Goal: Task Accomplishment & Management: Use online tool/utility

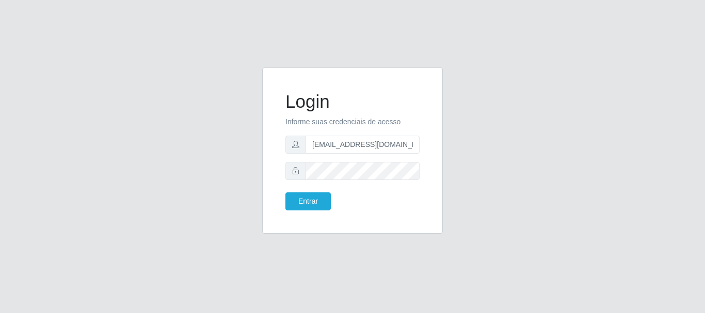
click at [285, 192] on button "Entrar" at bounding box center [307, 201] width 45 height 18
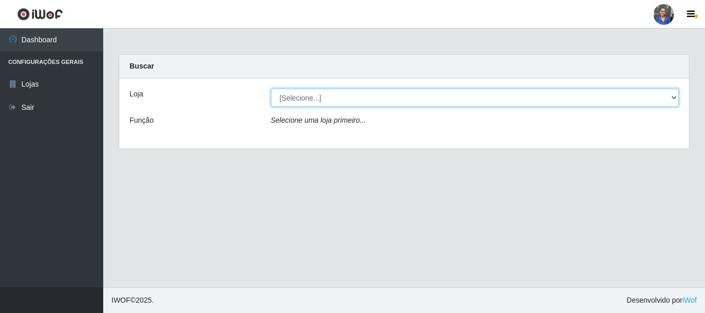
click at [402, 95] on select "[Selecione...] SuperFácil Atacado - Rodoviária" at bounding box center [475, 98] width 408 height 18
select select "400"
click at [271, 89] on select "[Selecione...] SuperFácil Atacado - Rodoviária" at bounding box center [475, 98] width 408 height 18
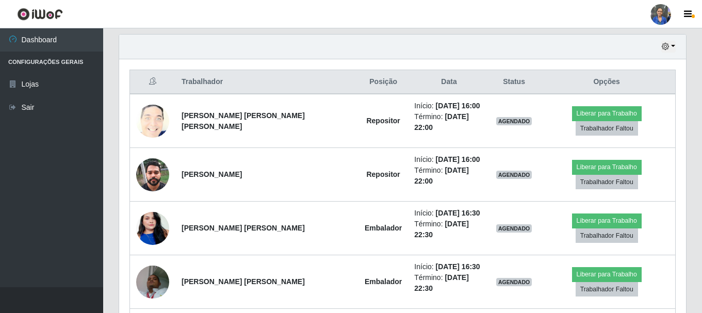
scroll to position [361, 0]
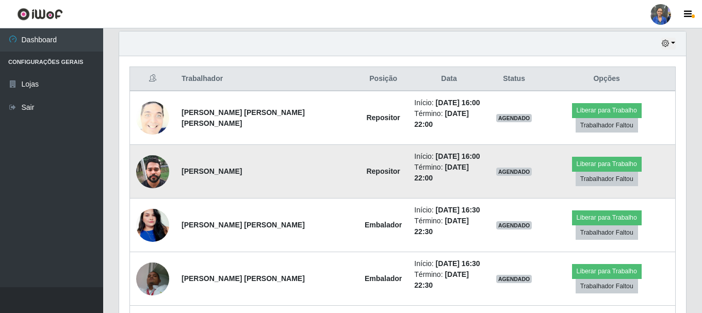
click at [150, 154] on img at bounding box center [152, 172] width 33 height 44
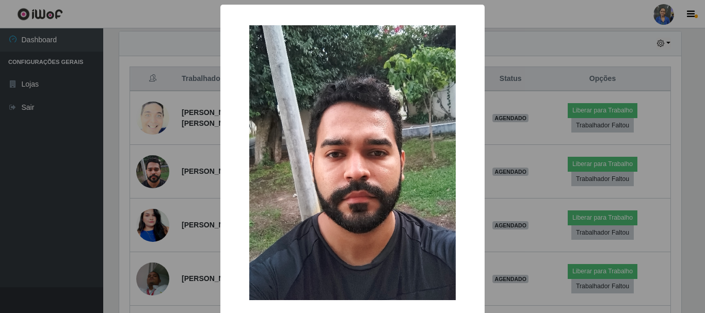
click at [150, 159] on div "× OK Cancel" at bounding box center [352, 156] width 705 height 313
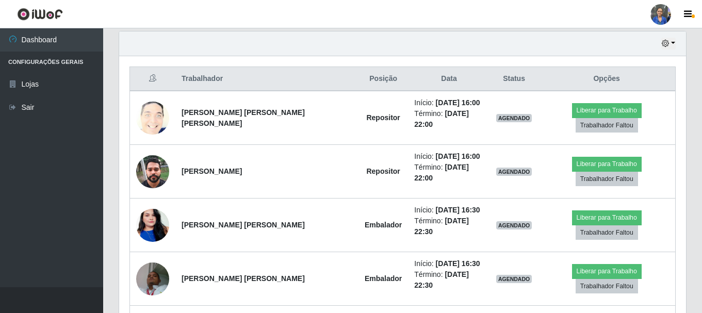
scroll to position [214, 567]
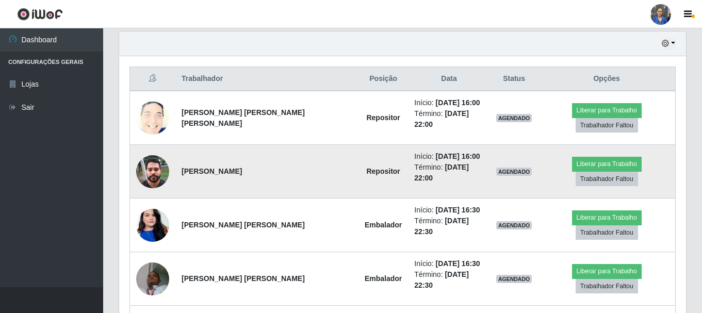
click at [158, 157] on img at bounding box center [152, 172] width 33 height 44
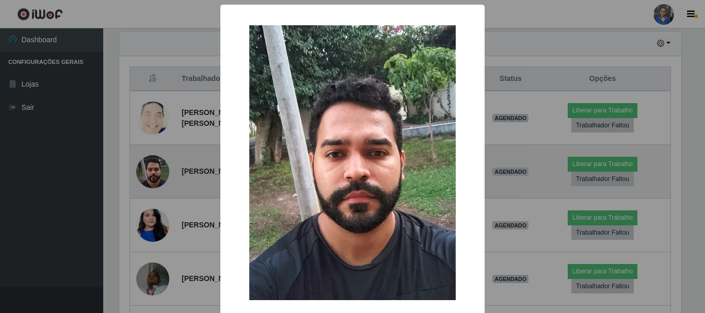
click at [158, 157] on div "× OK Cancel" at bounding box center [352, 156] width 705 height 313
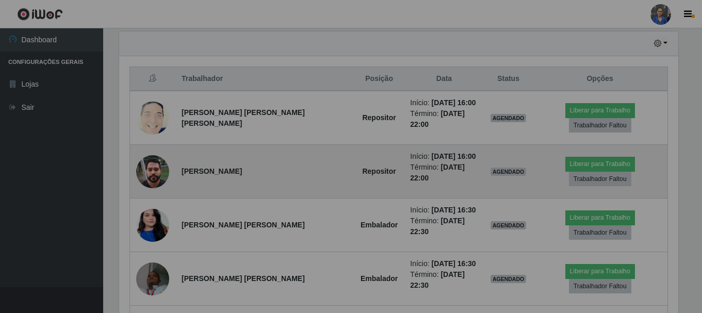
scroll to position [214, 567]
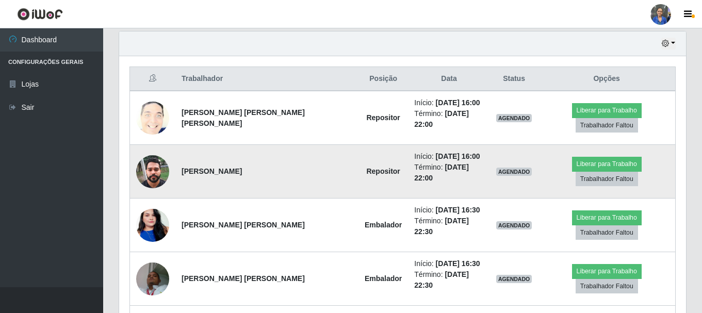
click at [158, 157] on img at bounding box center [152, 172] width 33 height 44
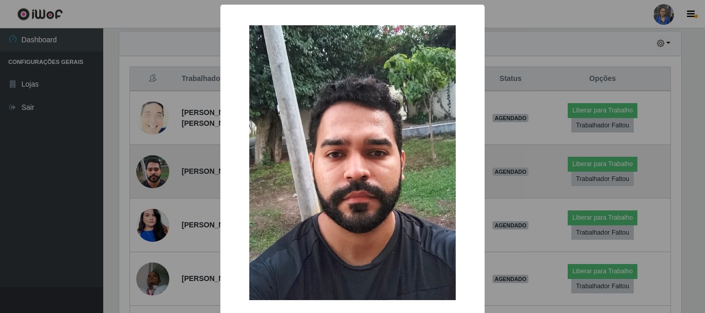
click at [158, 157] on div "× OK Cancel" at bounding box center [352, 156] width 705 height 313
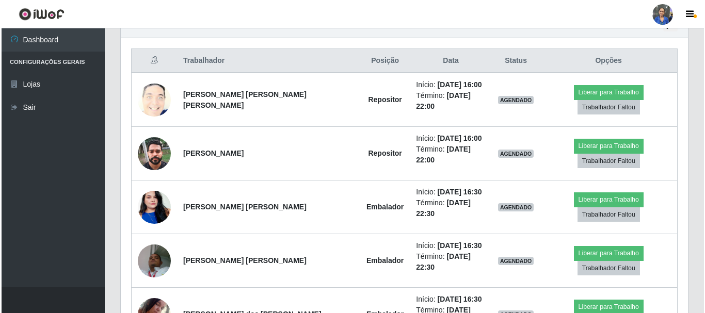
scroll to position [361, 0]
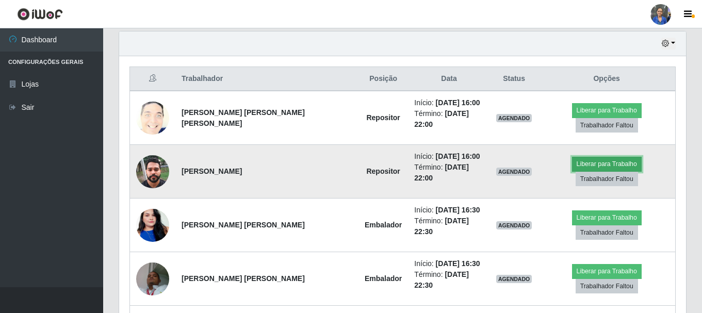
click at [572, 160] on button "Liberar para Trabalho" at bounding box center [607, 164] width 70 height 14
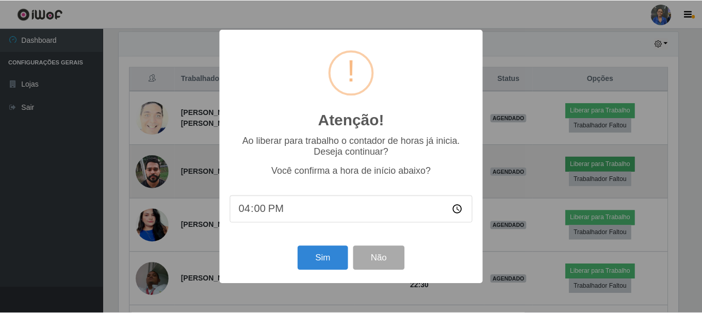
scroll to position [214, 562]
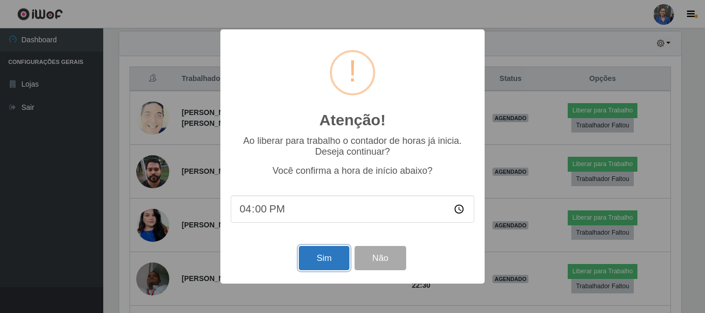
click at [303, 269] on button "Sim" at bounding box center [324, 258] width 50 height 24
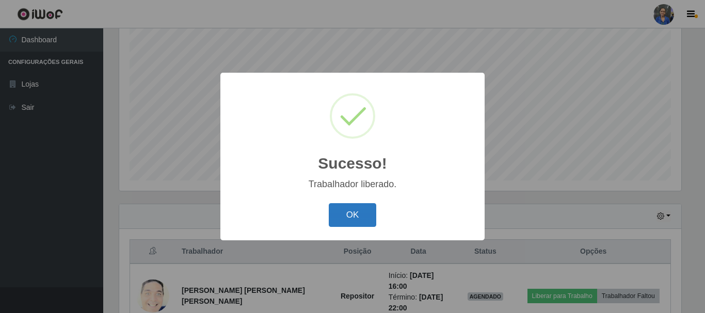
click at [347, 216] on button "OK" at bounding box center [353, 215] width 48 height 24
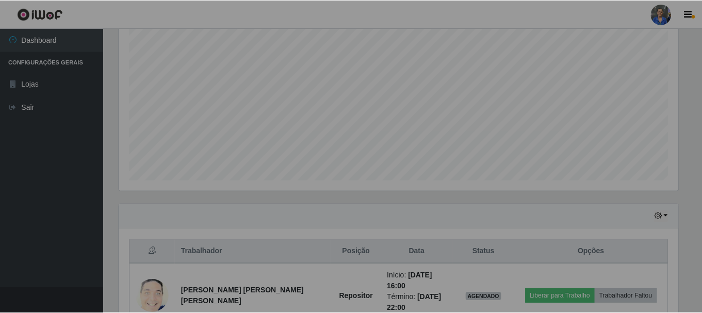
scroll to position [214, 567]
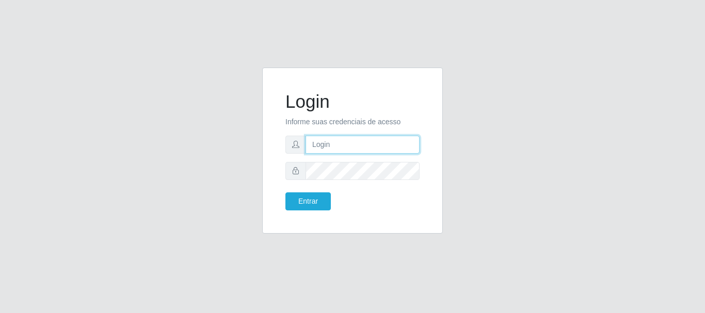
drag, startPoint x: 0, startPoint y: 0, endPoint x: 349, endPoint y: 142, distance: 377.1
click at [349, 142] on input "text" at bounding box center [362, 145] width 114 height 18
type input "[EMAIL_ADDRESS][DOMAIN_NAME]"
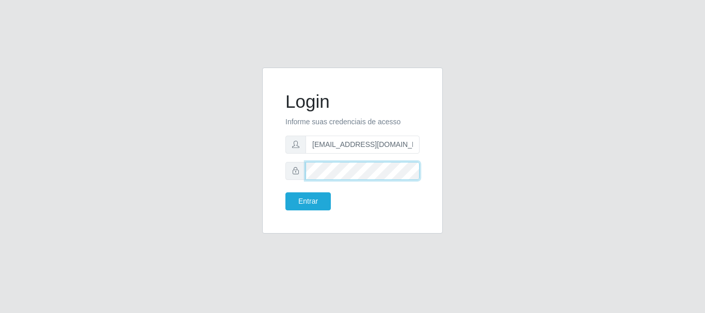
click at [285, 192] on button "Entrar" at bounding box center [307, 201] width 45 height 18
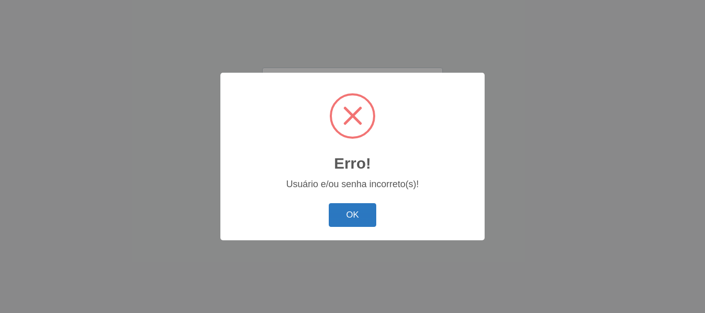
click at [365, 213] on button "OK" at bounding box center [353, 215] width 48 height 24
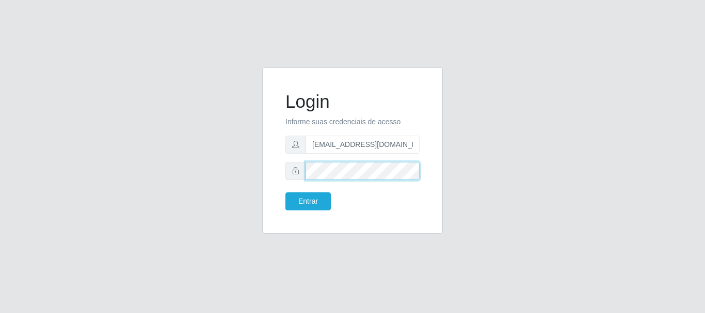
click at [303, 172] on div at bounding box center [352, 171] width 134 height 18
click at [285, 192] on button "Entrar" at bounding box center [307, 201] width 45 height 18
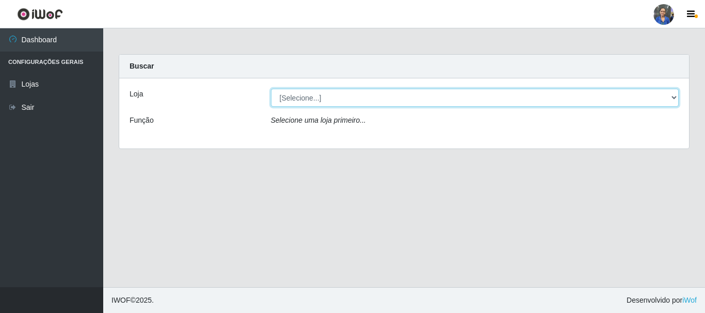
click at [662, 100] on select "[Selecione...] SuperFácil Atacado - Rodoviária" at bounding box center [475, 98] width 408 height 18
click at [271, 89] on select "[Selecione...] SuperFácil Atacado - Rodoviária" at bounding box center [475, 98] width 408 height 18
click at [636, 102] on select "[Selecione...] SuperFácil Atacado - Rodoviária" at bounding box center [475, 98] width 408 height 18
select select "400"
click at [271, 89] on select "[Selecione...] SuperFácil Atacado - Rodoviária" at bounding box center [475, 98] width 408 height 18
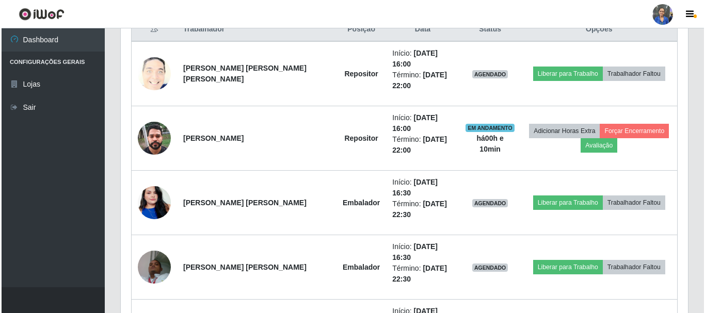
scroll to position [413, 0]
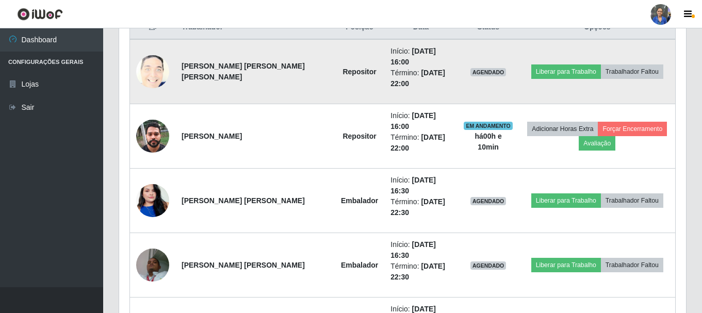
click at [154, 64] on img at bounding box center [152, 72] width 33 height 41
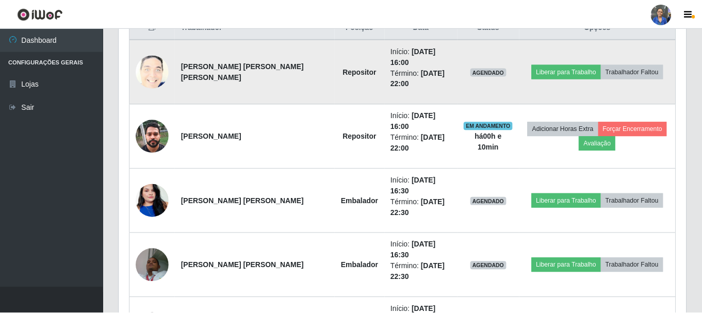
scroll to position [214, 562]
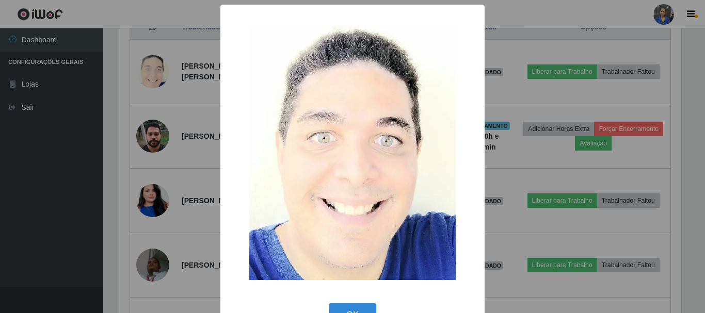
click at [200, 68] on div "× OK Cancel" at bounding box center [352, 156] width 705 height 313
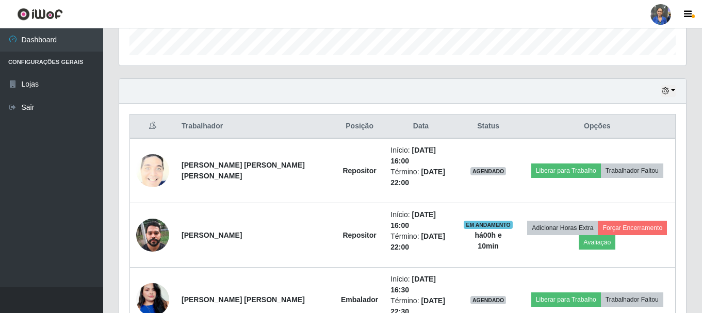
scroll to position [309, 0]
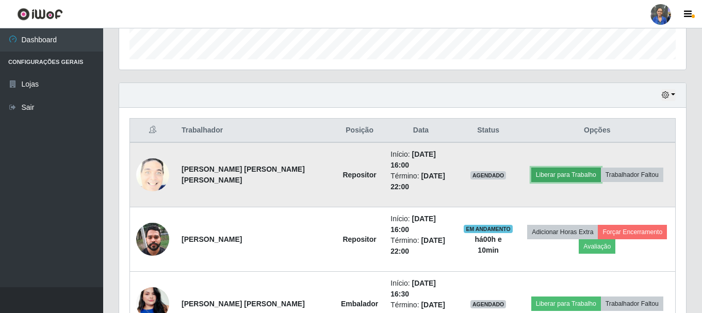
click at [555, 168] on button "Liberar para Trabalho" at bounding box center [566, 175] width 70 height 14
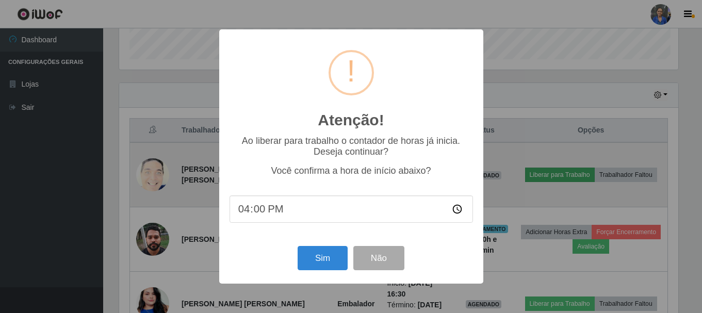
scroll to position [214, 562]
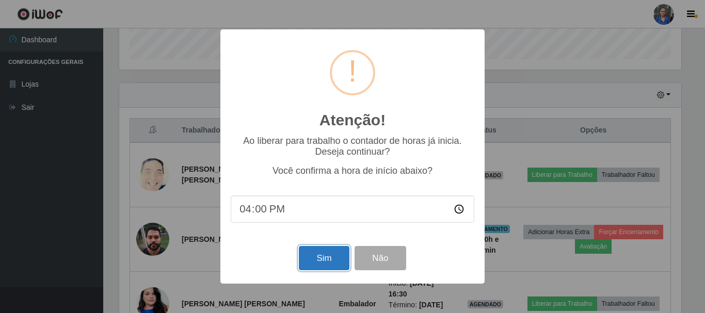
click at [321, 260] on button "Sim" at bounding box center [324, 258] width 50 height 24
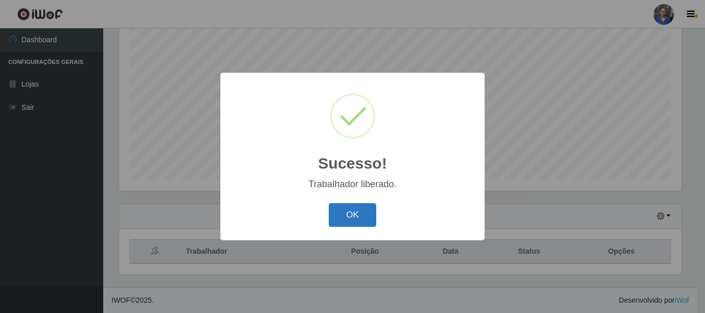
click at [361, 219] on button "OK" at bounding box center [353, 215] width 48 height 24
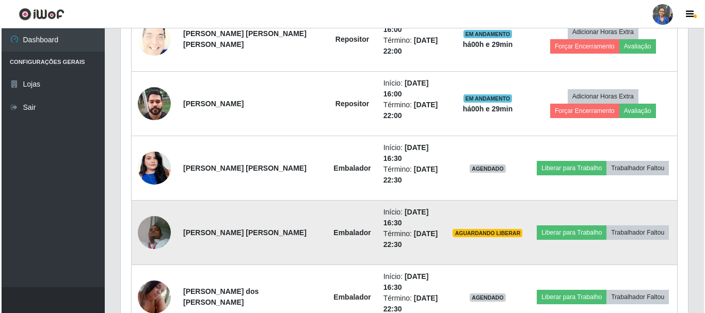
scroll to position [446, 0]
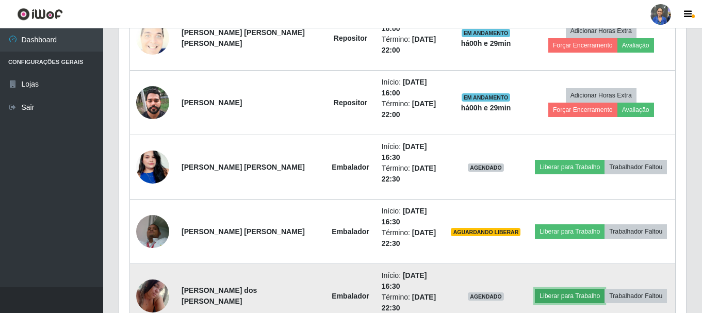
click at [560, 289] on button "Liberar para Trabalho" at bounding box center [570, 296] width 70 height 14
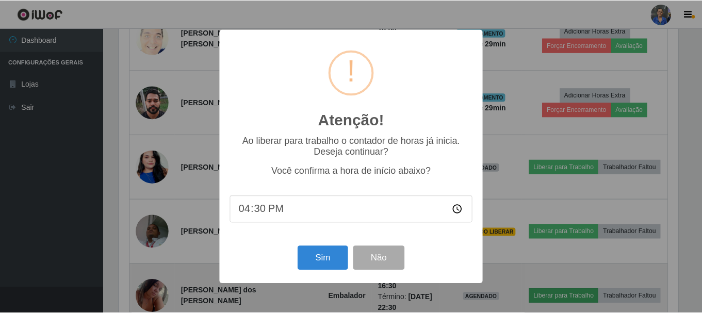
scroll to position [214, 562]
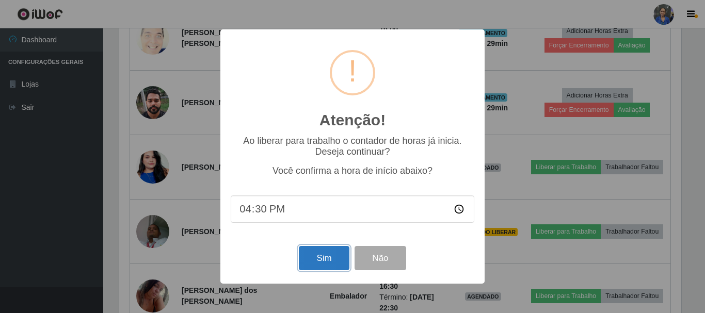
click at [329, 257] on button "Sim" at bounding box center [324, 258] width 50 height 24
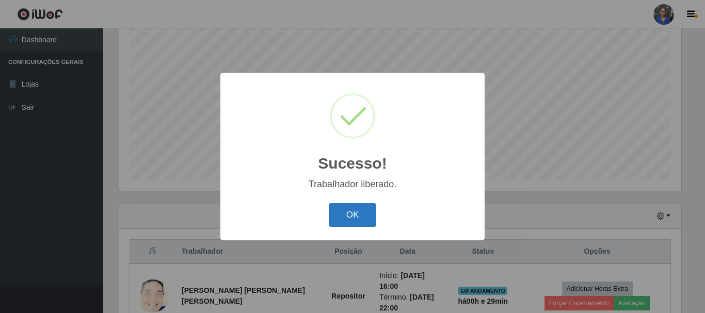
click at [363, 216] on button "OK" at bounding box center [353, 215] width 48 height 24
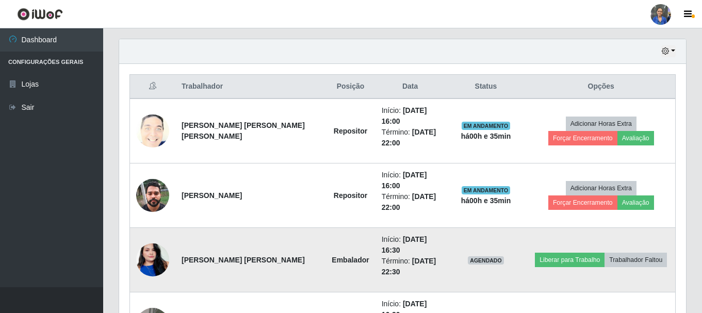
scroll to position [405, 0]
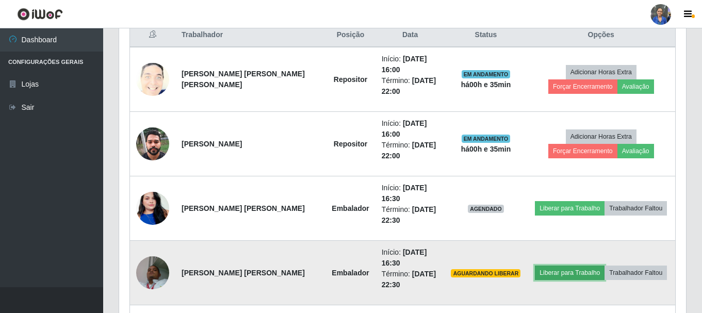
click at [540, 266] on button "Liberar para Trabalho" at bounding box center [570, 273] width 70 height 14
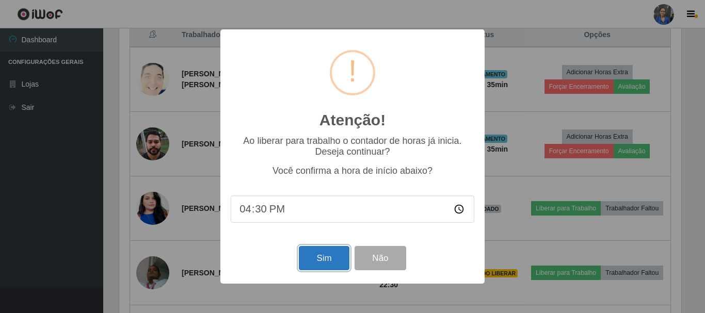
click at [316, 269] on button "Sim" at bounding box center [324, 258] width 50 height 24
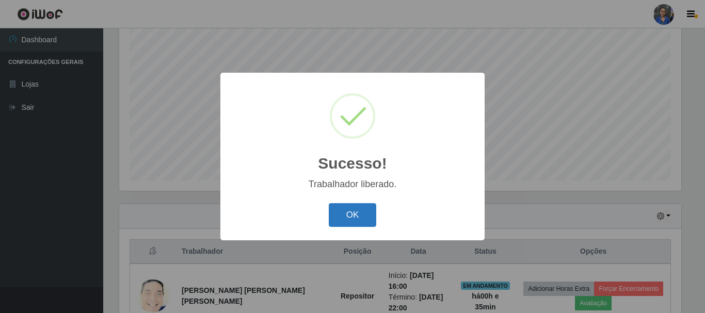
click at [375, 219] on button "OK" at bounding box center [353, 215] width 48 height 24
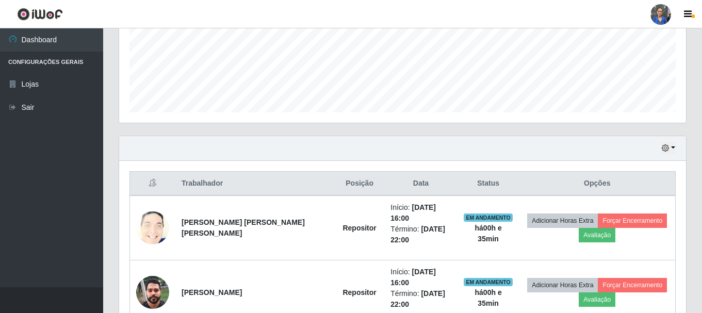
scroll to position [446, 0]
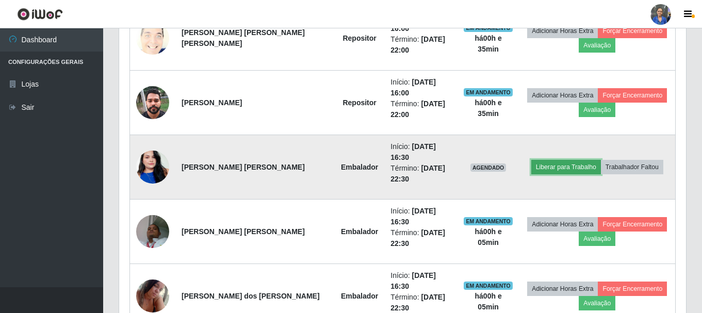
click at [545, 160] on button "Liberar para Trabalho" at bounding box center [566, 167] width 70 height 14
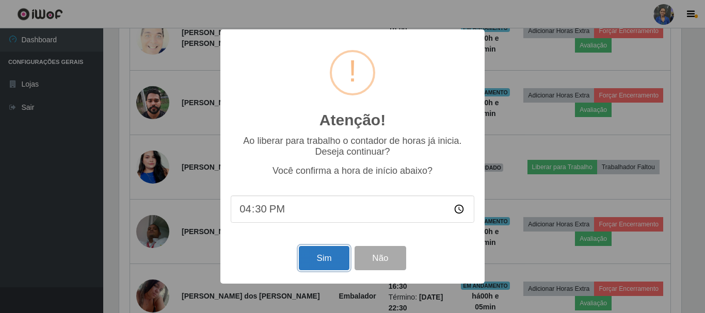
click at [313, 264] on button "Sim" at bounding box center [324, 258] width 50 height 24
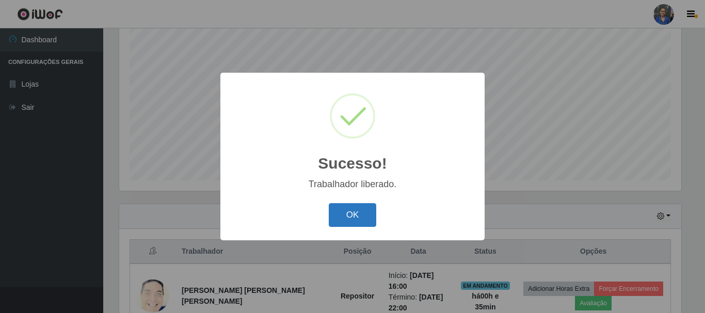
click at [356, 208] on button "OK" at bounding box center [353, 215] width 48 height 24
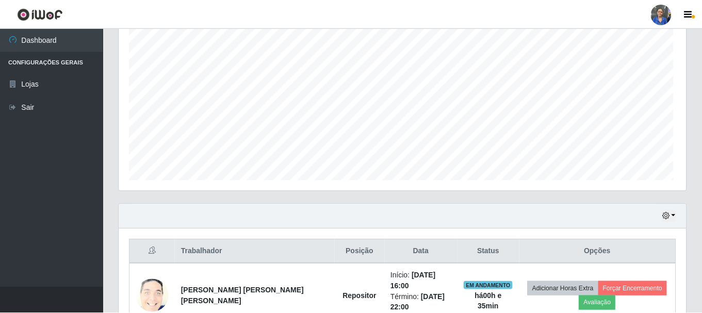
scroll to position [214, 567]
